Goal: Task Accomplishment & Management: Use online tool/utility

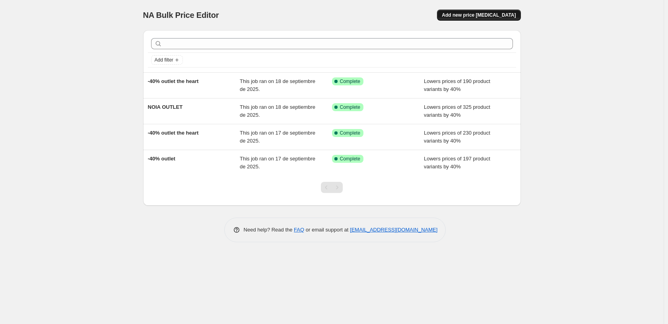
click at [505, 16] on span "Add new price [MEDICAL_DATA]" at bounding box center [479, 15] width 74 height 6
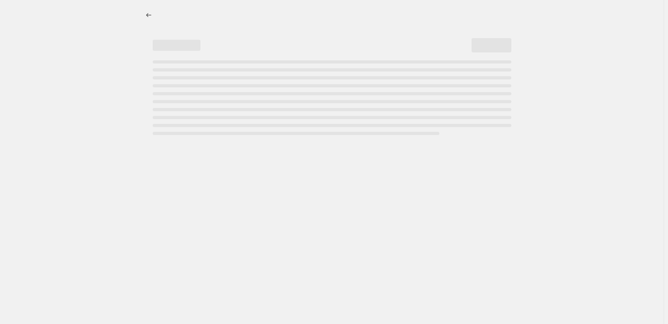
select select "percentage"
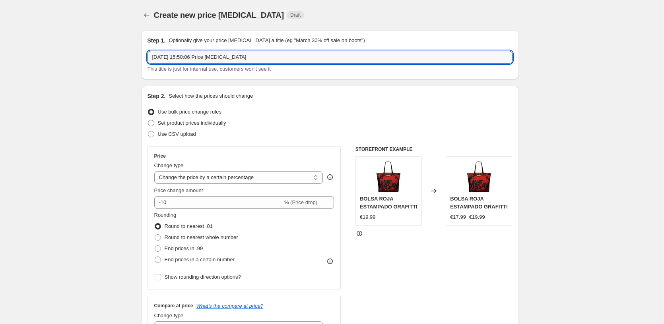
drag, startPoint x: 268, startPoint y: 54, endPoint x: 118, endPoint y: 56, distance: 149.5
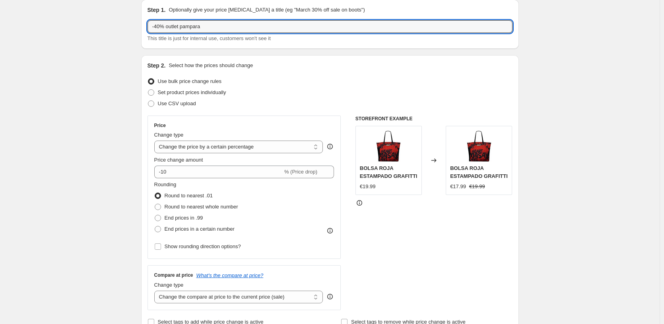
scroll to position [40, 0]
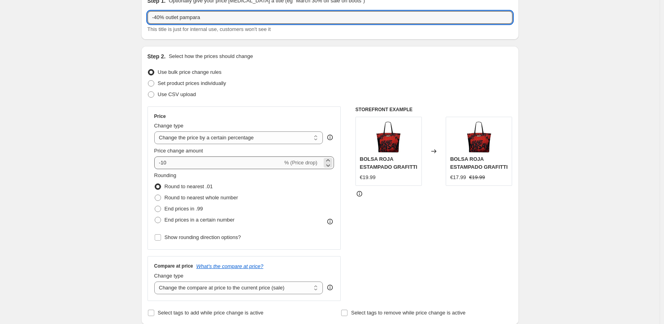
type input "-40% outlet pampara"
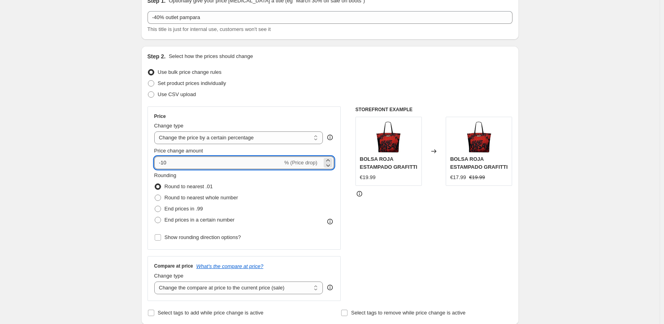
drag, startPoint x: 167, startPoint y: 160, endPoint x: 163, endPoint y: 161, distance: 4.4
click at [163, 161] on input "-10" at bounding box center [218, 163] width 128 height 13
type input "-41"
click at [291, 196] on div "Rounding Round to nearest .01 Round to nearest whole number End prices in .99 E…" at bounding box center [244, 199] width 180 height 54
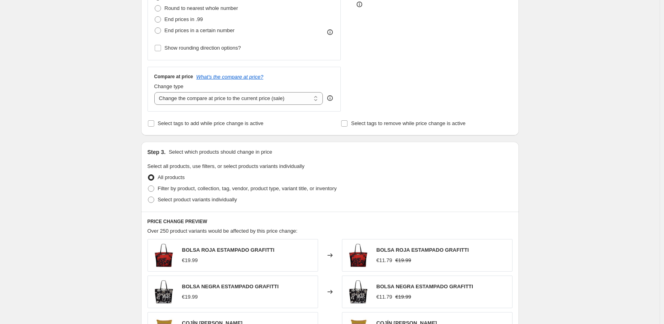
scroll to position [239, 0]
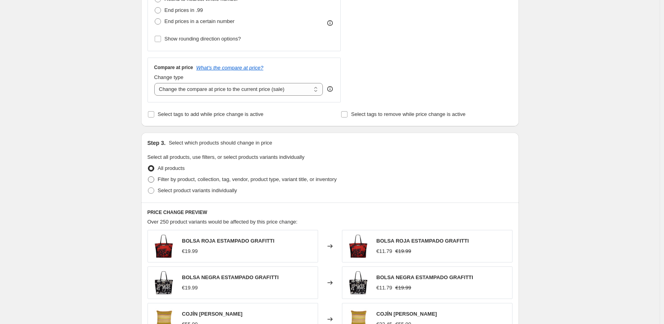
click at [186, 180] on span "Filter by product, collection, tag, vendor, product type, variant title, or inv…" at bounding box center [247, 180] width 179 height 6
click at [148, 177] on input "Filter by product, collection, tag, vendor, product type, variant title, or inv…" at bounding box center [148, 177] width 0 height 0
radio input "true"
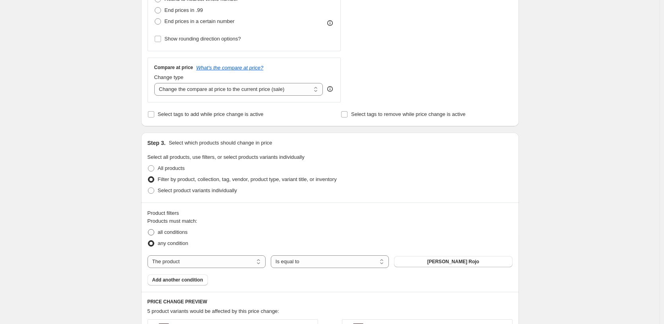
click at [171, 231] on span "all conditions" at bounding box center [173, 232] width 30 height 6
click at [148, 230] on input "all conditions" at bounding box center [148, 229] width 0 height 0
radio input "true"
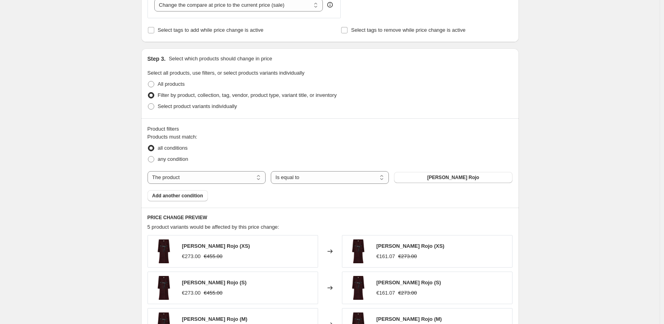
scroll to position [358, 0]
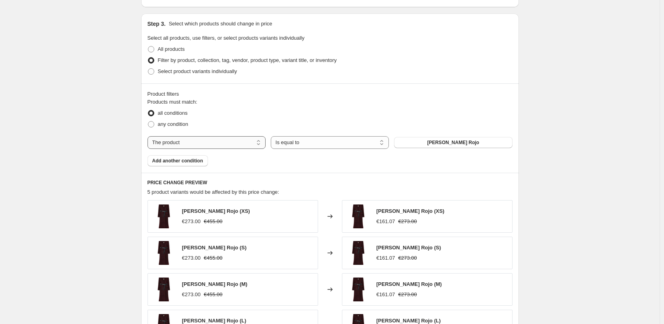
click at [193, 140] on select "The product The product's collection The product's tag The product's vendor The…" at bounding box center [207, 142] width 118 height 13
select select "collection"
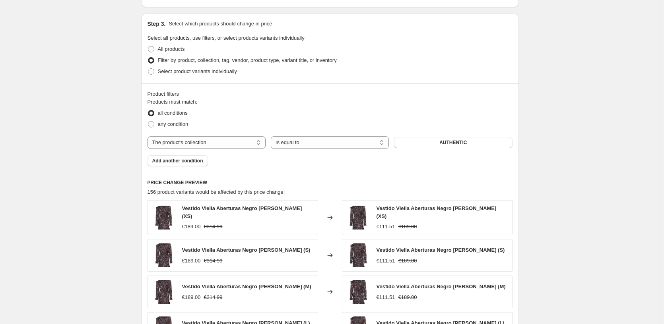
click at [452, 142] on span "AUTHENTIC" at bounding box center [452, 143] width 27 height 6
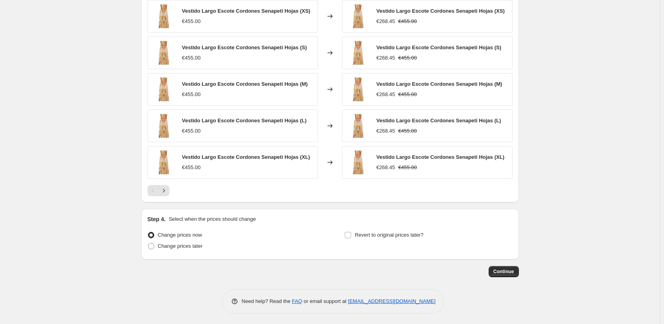
scroll to position [560, 0]
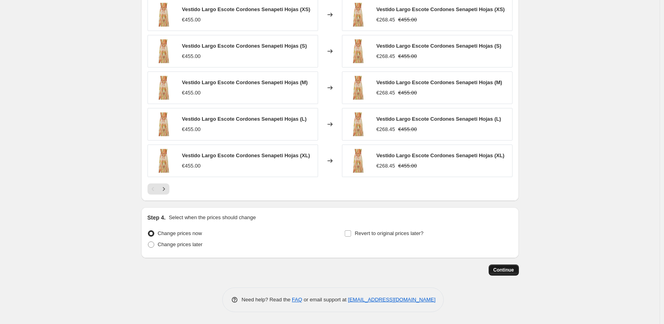
click at [498, 269] on span "Continue" at bounding box center [503, 270] width 21 height 6
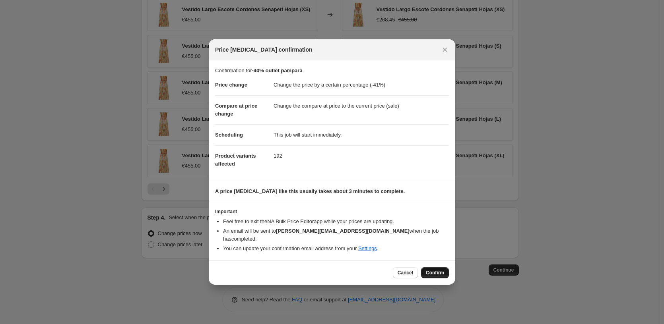
click at [434, 270] on span "Confirm" at bounding box center [435, 273] width 18 height 6
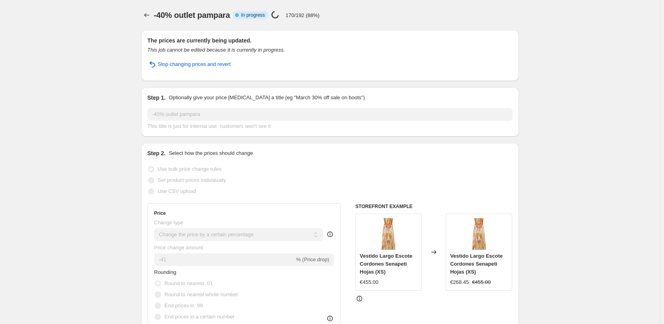
select select "percentage"
select select "collection"
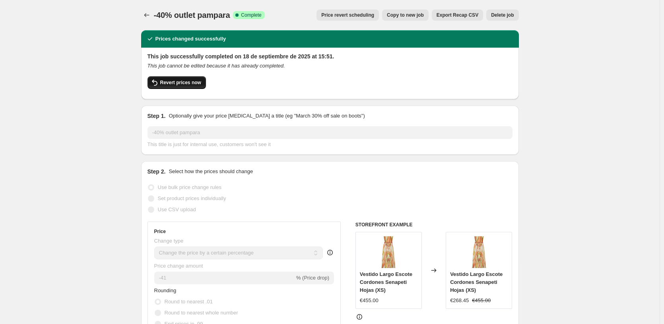
click at [179, 81] on span "Revert prices now" at bounding box center [180, 83] width 41 height 6
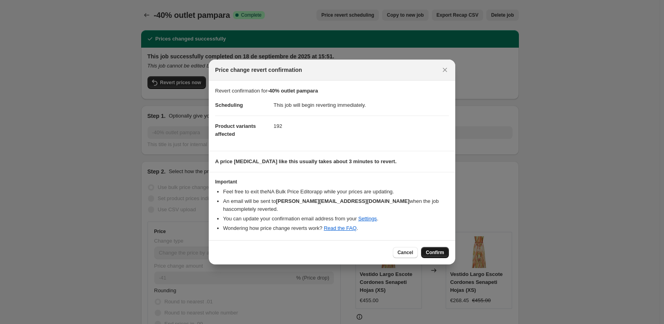
click at [433, 252] on span "Confirm" at bounding box center [435, 253] width 18 height 6
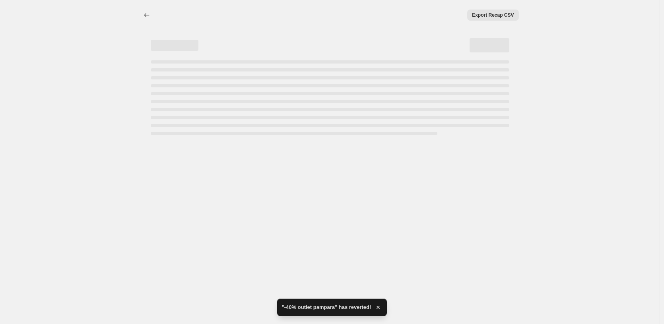
select select "percentage"
select select "collection"
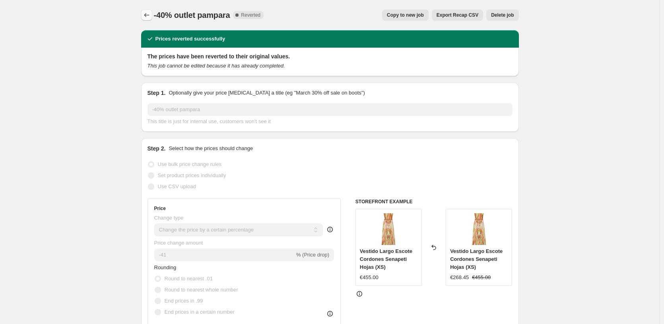
click at [146, 14] on icon "Price change jobs" at bounding box center [147, 15] width 8 height 8
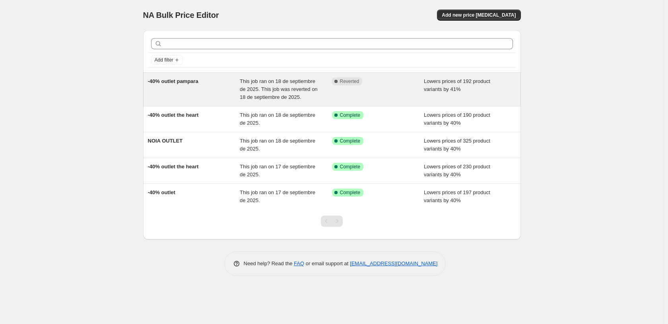
click at [190, 82] on span "-40% outlet pampara" at bounding box center [173, 81] width 50 height 6
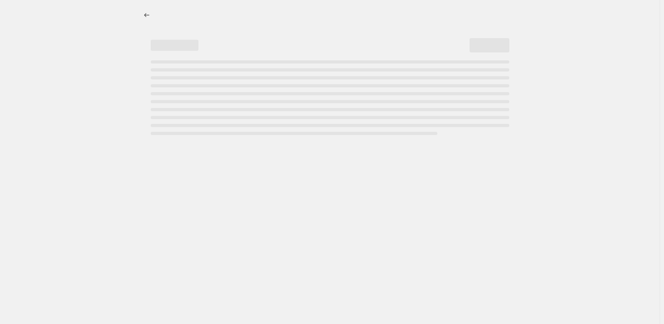
select select "percentage"
select select "collection"
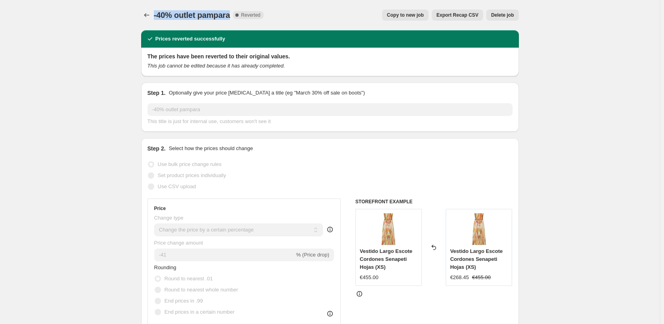
drag, startPoint x: 158, startPoint y: 16, endPoint x: 235, endPoint y: 14, distance: 77.6
click at [237, 13] on div "-40% outlet pampara Complete Reverted" at bounding box center [209, 15] width 110 height 11
copy span "-40% outlet pampara"
click at [148, 15] on icon "Price change jobs" at bounding box center [147, 15] width 8 height 8
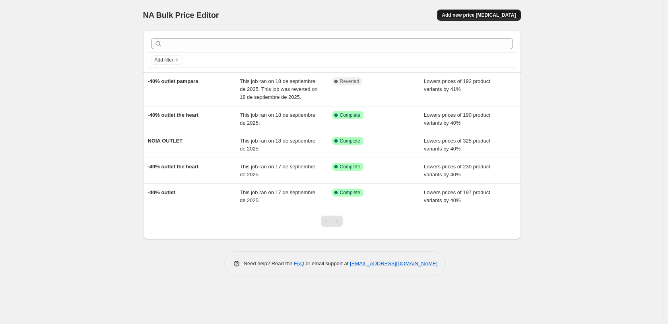
click at [500, 14] on span "Add new price [MEDICAL_DATA]" at bounding box center [479, 15] width 74 height 6
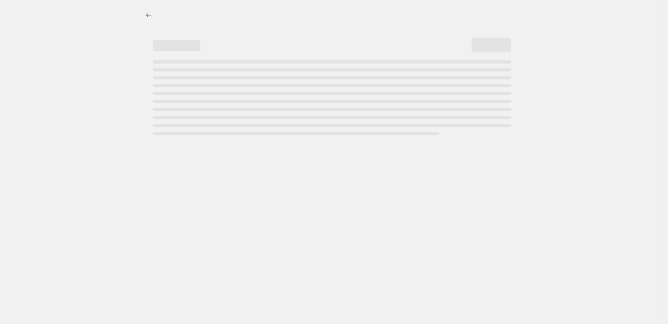
select select "percentage"
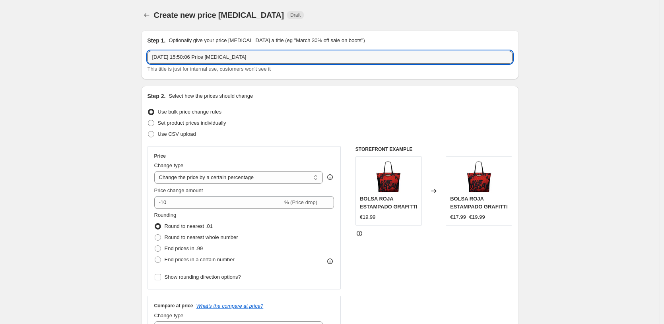
drag, startPoint x: 267, startPoint y: 57, endPoint x: 106, endPoint y: 56, distance: 161.0
paste input "-40% outlet pampara"
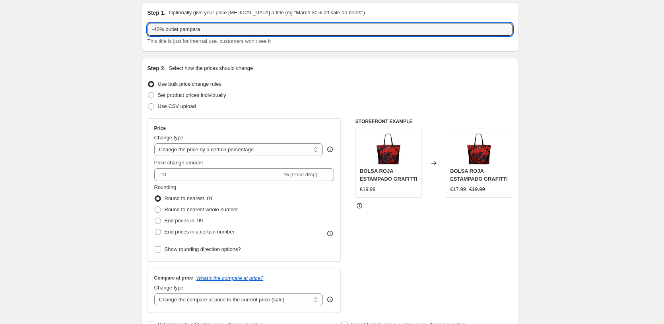
scroll to position [40, 0]
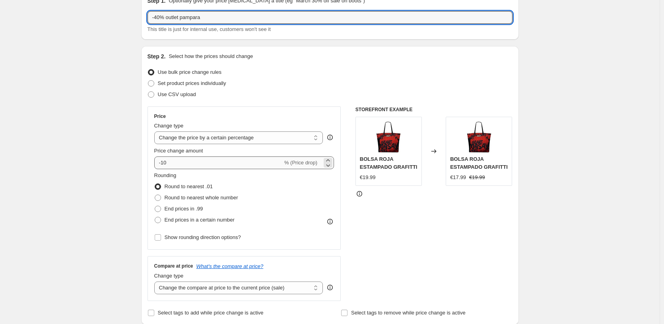
type input "-40% outlet pampara"
click at [165, 162] on input "-10" at bounding box center [218, 163] width 128 height 13
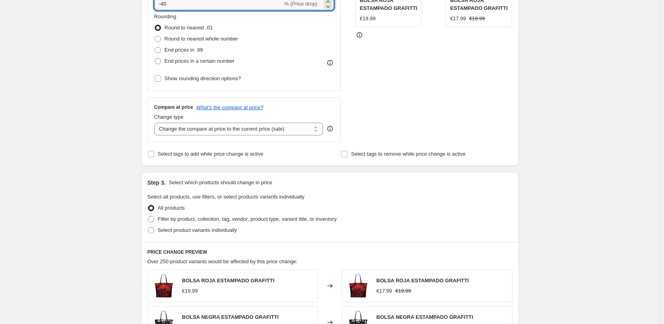
scroll to position [239, 0]
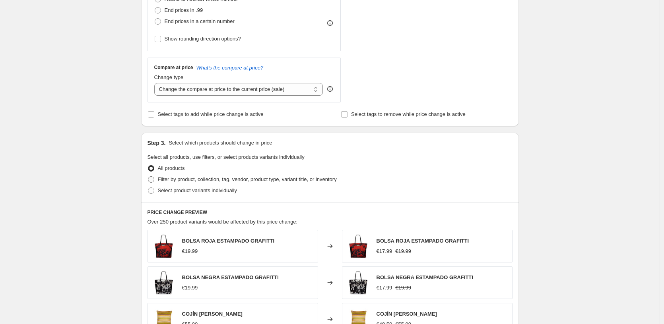
type input "-40"
click at [175, 179] on span "Filter by product, collection, tag, vendor, product type, variant title, or inv…" at bounding box center [247, 180] width 179 height 6
click at [148, 177] on input "Filter by product, collection, tag, vendor, product type, variant title, or inv…" at bounding box center [148, 177] width 0 height 0
radio input "true"
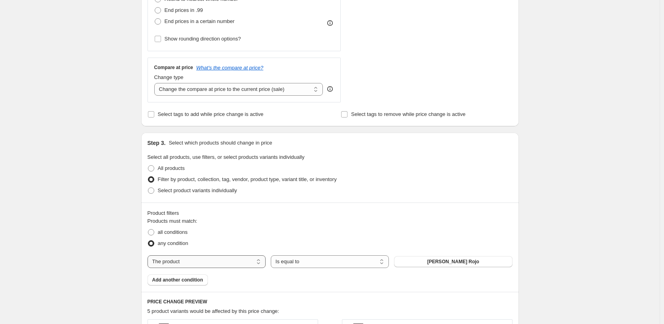
click at [194, 258] on select "The product The product's collection The product's tag The product's vendor The…" at bounding box center [207, 262] width 118 height 13
select select "collection"
click at [450, 262] on span "AUTHENTIC" at bounding box center [452, 262] width 27 height 6
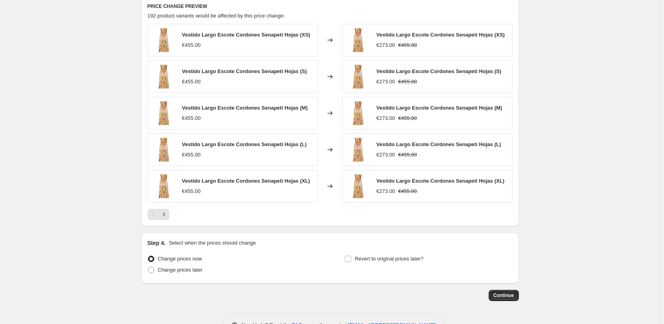
scroll to position [560, 0]
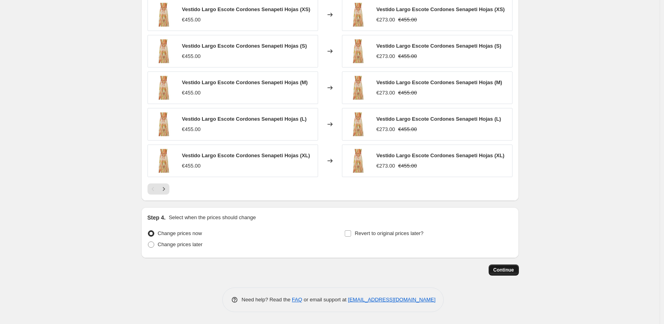
click at [507, 272] on span "Continue" at bounding box center [503, 270] width 21 height 6
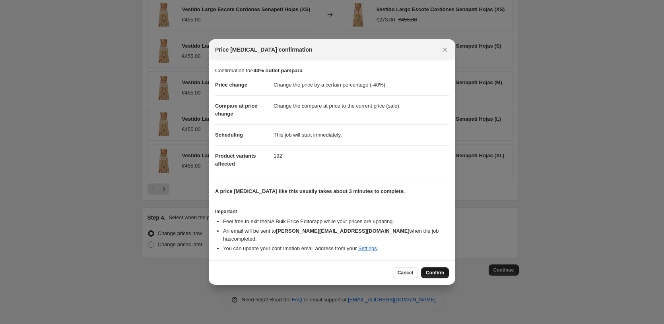
click at [439, 270] on span "Confirm" at bounding box center [435, 273] width 18 height 6
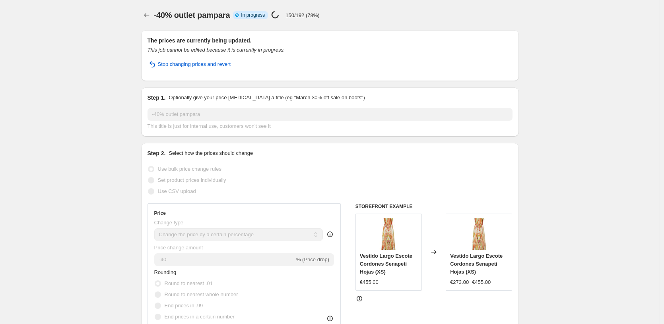
select select "percentage"
select select "collection"
